Goal: Task Accomplishment & Management: Manage account settings

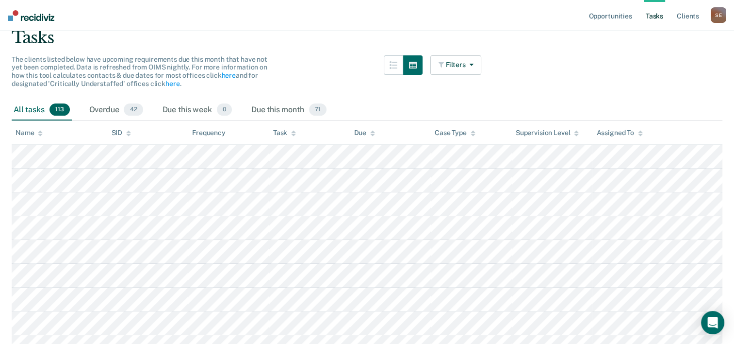
scroll to position [97, 0]
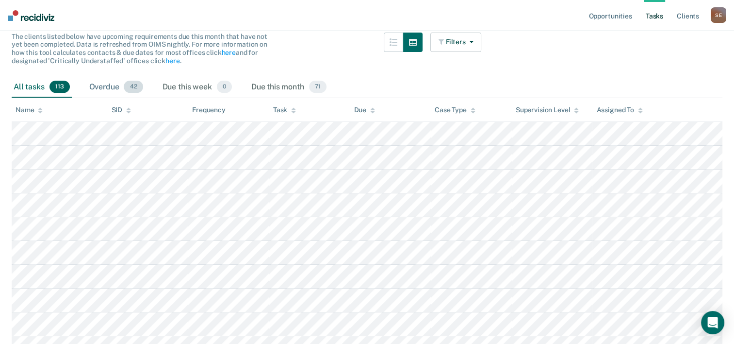
click at [105, 87] on div "Overdue 42" at bounding box center [116, 87] width 58 height 21
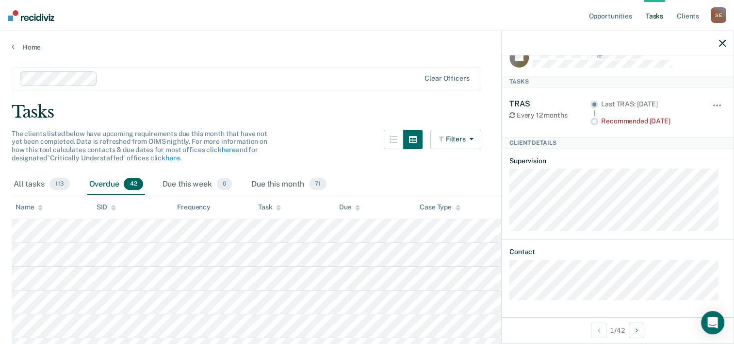
scroll to position [0, 0]
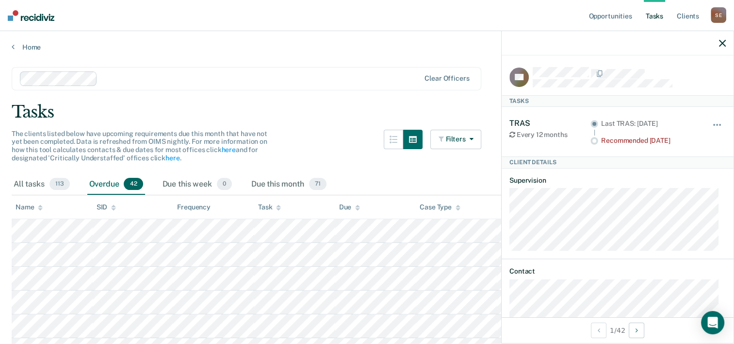
drag, startPoint x: 720, startPoint y: 42, endPoint x: 416, endPoint y: 199, distance: 342.2
click at [718, 44] on div at bounding box center [618, 43] width 232 height 24
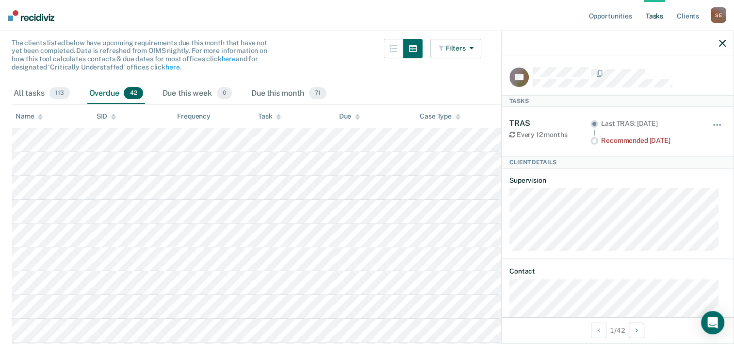
scroll to position [97, 0]
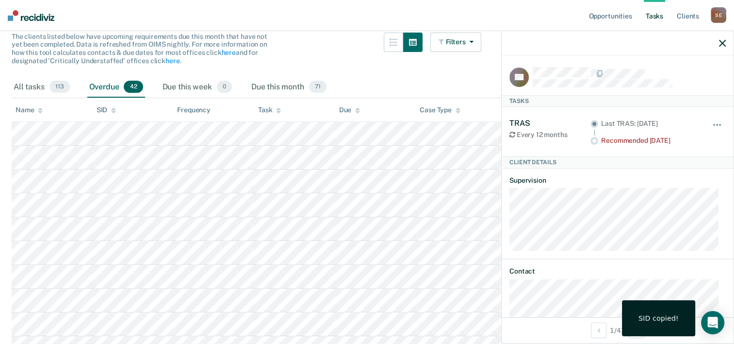
click at [722, 45] on icon "button" at bounding box center [722, 43] width 7 height 7
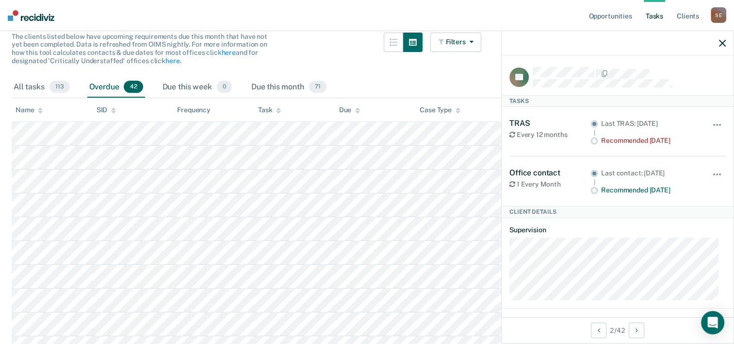
click at [720, 42] on icon "button" at bounding box center [722, 43] width 7 height 7
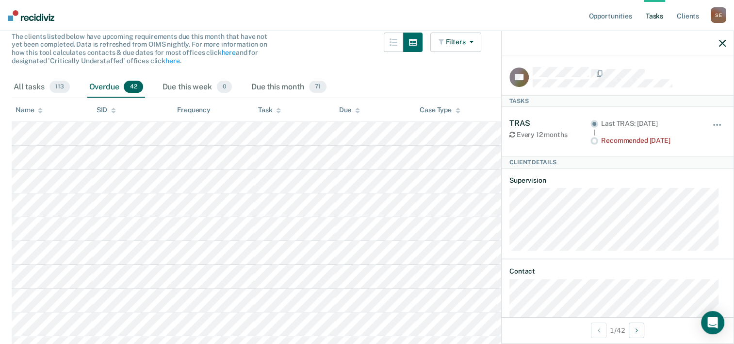
click at [721, 43] on icon "button" at bounding box center [722, 43] width 7 height 7
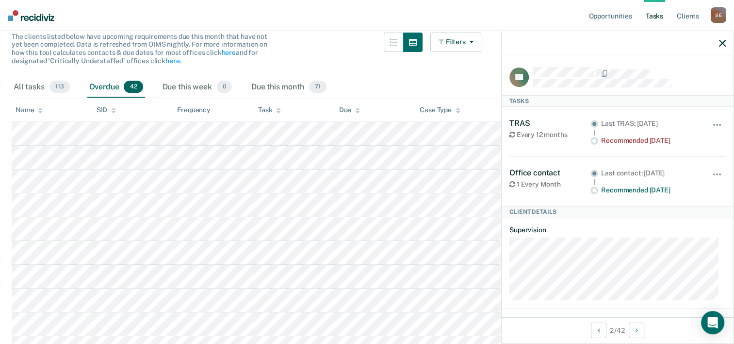
scroll to position [0, 0]
click at [725, 43] on icon "button" at bounding box center [722, 43] width 7 height 7
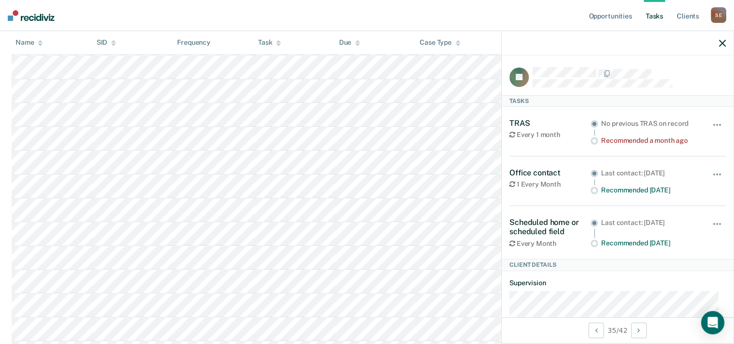
scroll to position [670, 0]
click at [719, 19] on div "S E" at bounding box center [719, 15] width 16 height 16
click at [658, 65] on link "Log Out" at bounding box center [679, 64] width 78 height 8
